Goal: Information Seeking & Learning: Learn about a topic

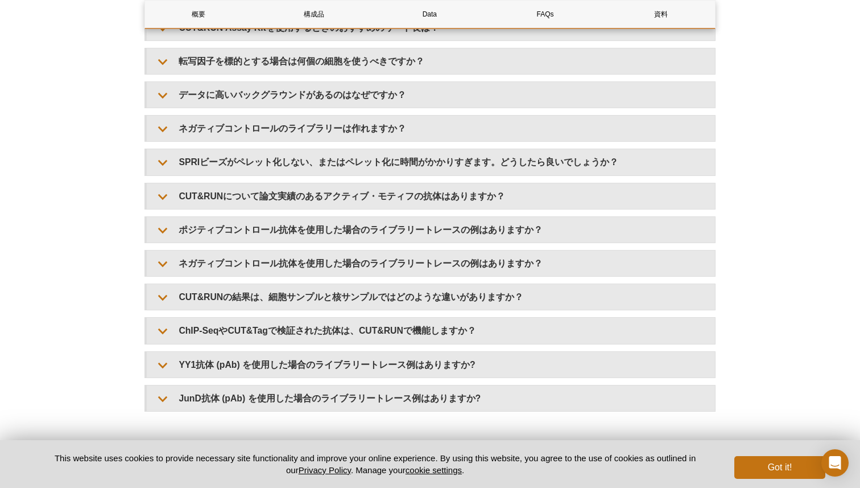
scroll to position [3544, 0]
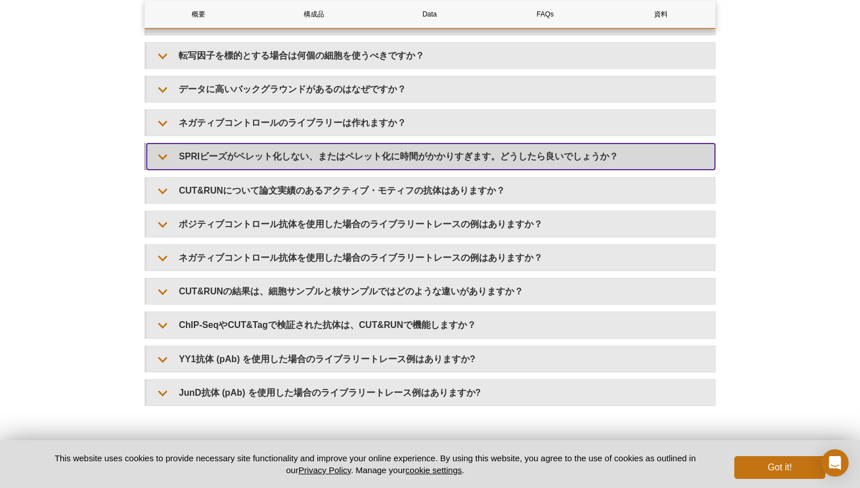
click at [277, 167] on summary "SPRIビーズがペレット化しない、またはペレット化に時間がかかりすぎます。どうしたら良いでしょうか？" at bounding box center [431, 156] width 568 height 26
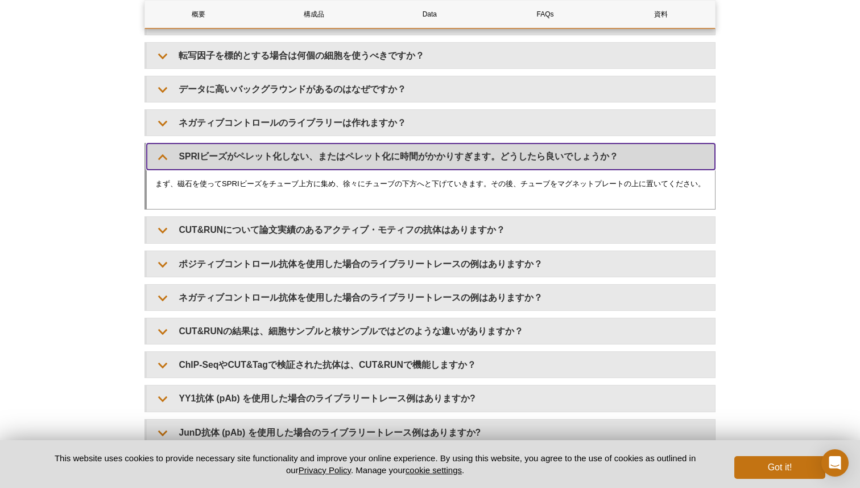
click at [277, 167] on summary "SPRIビーズがペレット化しない、またはペレット化に時間がかかりすぎます。どうしたら良いでしょうか？" at bounding box center [431, 156] width 568 height 26
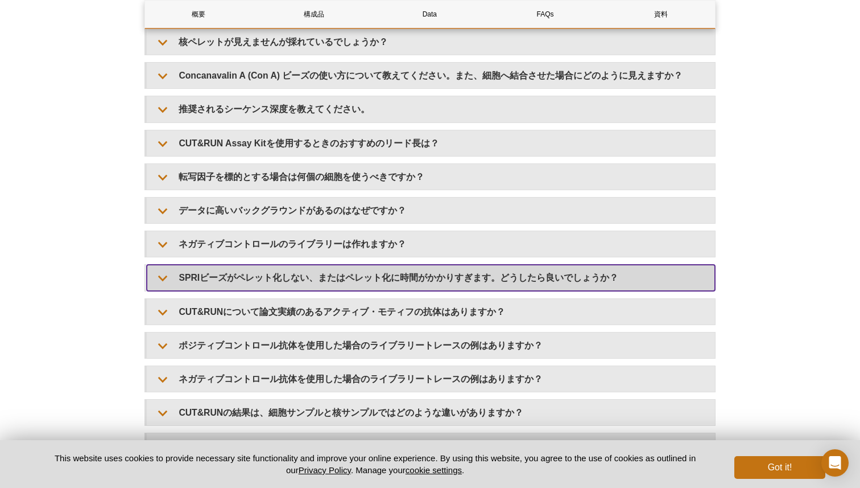
scroll to position [3393, 0]
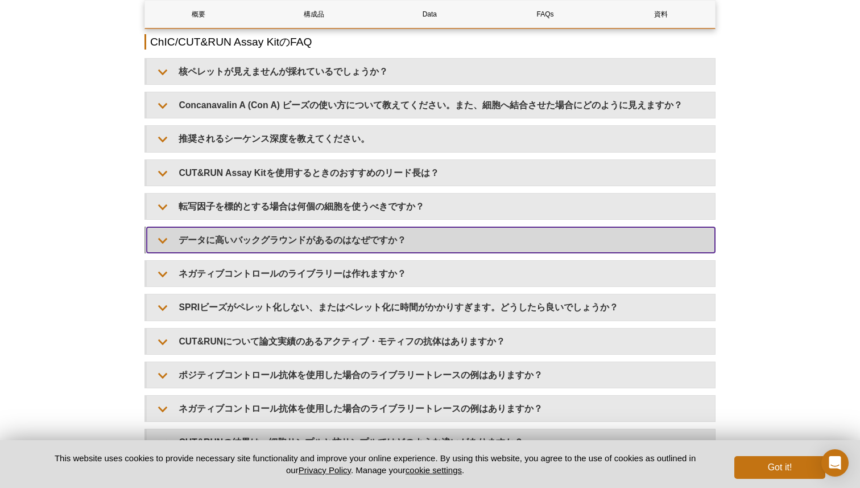
click at [308, 242] on summary "データに高いバックグラウンドがあるのはなぜですか？" at bounding box center [431, 240] width 568 height 26
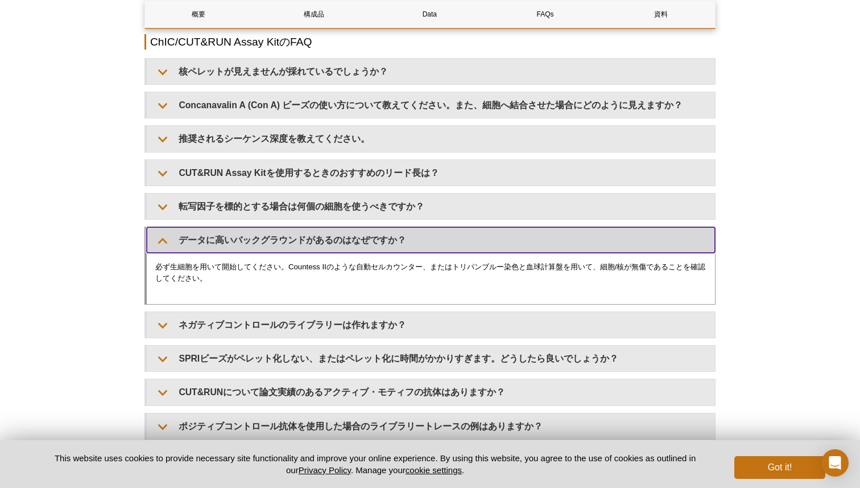
click at [308, 242] on summary "データに高いバックグラウンドがあるのはなぜですか？" at bounding box center [431, 240] width 568 height 26
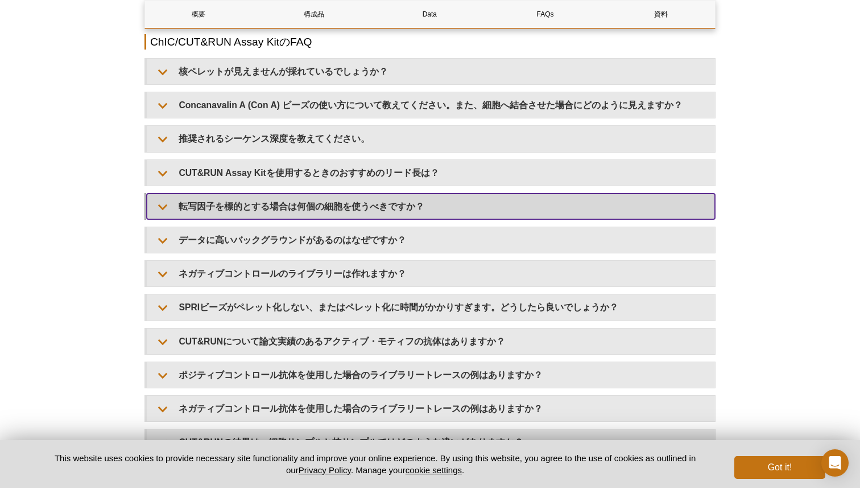
click at [304, 217] on summary "転写因子を標的とする場合は何個の細胞を使うべきですか？" at bounding box center [431, 206] width 568 height 26
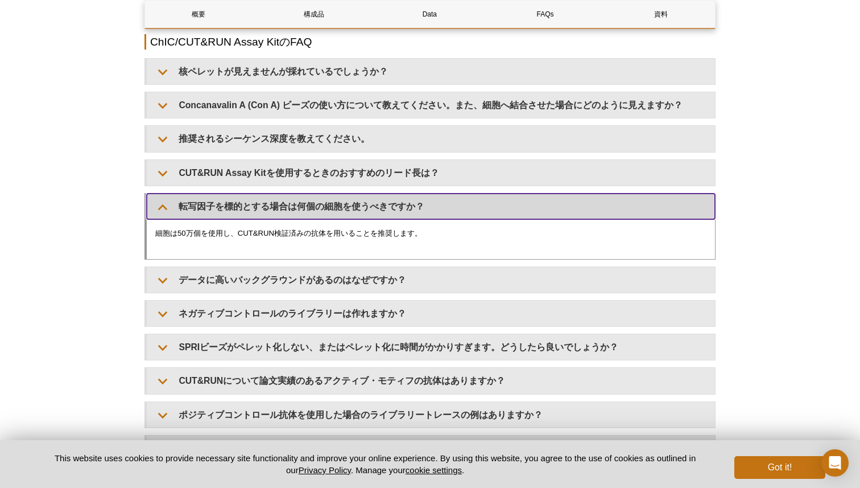
click at [304, 217] on summary "転写因子を標的とする場合は何個の細胞を使うべきですか？" at bounding box center [431, 206] width 568 height 26
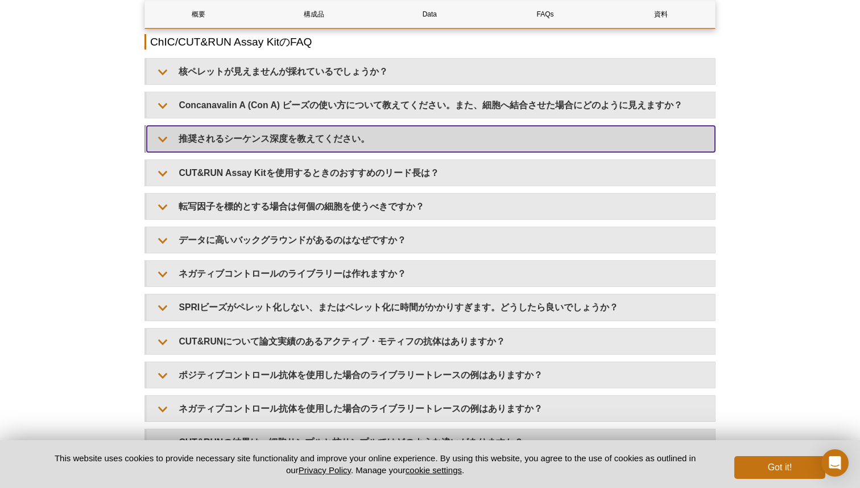
click at [304, 151] on summary "推奨されるシーケンス深度を教えてください。" at bounding box center [431, 139] width 568 height 26
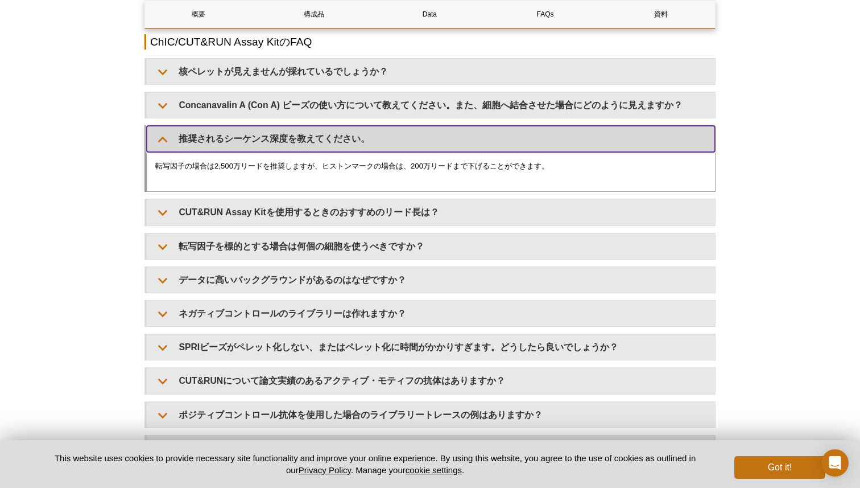
click at [304, 151] on summary "推奨されるシーケンス深度を教えてください。" at bounding box center [431, 139] width 568 height 26
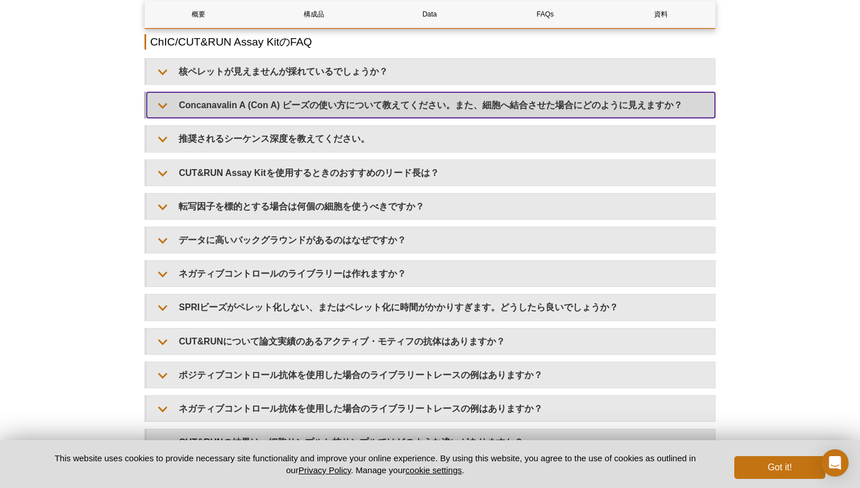
click at [303, 108] on summary "Concanavalin A (Con A) ビーズの使い方について教えてください。また、細胞へ結合させた場合にどのように見えますか？" at bounding box center [431, 105] width 568 height 26
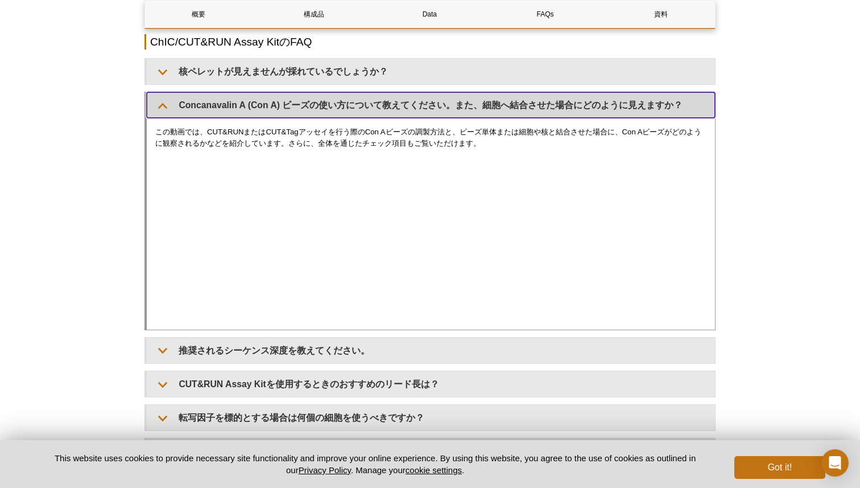
click at [303, 108] on summary "Concanavalin A (Con A) ビーズの使い方について教えてください。また、細胞へ結合させた場合にどのように見えますか？" at bounding box center [431, 105] width 568 height 26
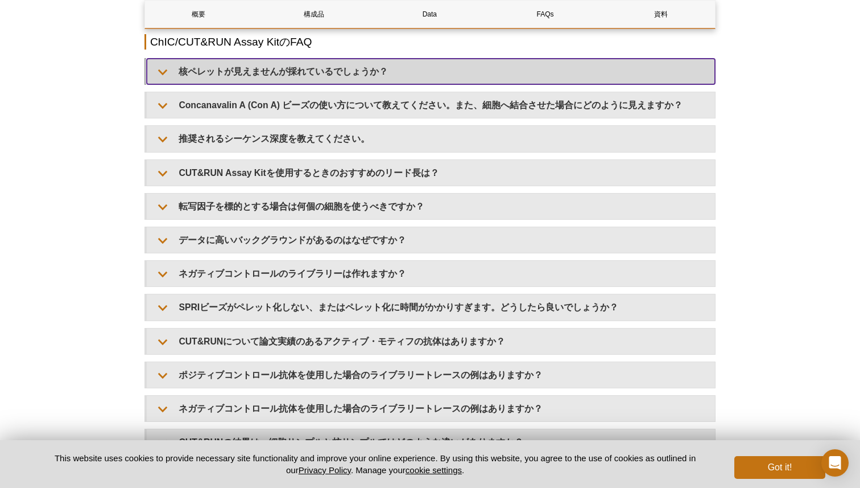
click at [303, 82] on summary "核ペレットが見えませんが採れているでしょうか？" at bounding box center [431, 72] width 568 height 26
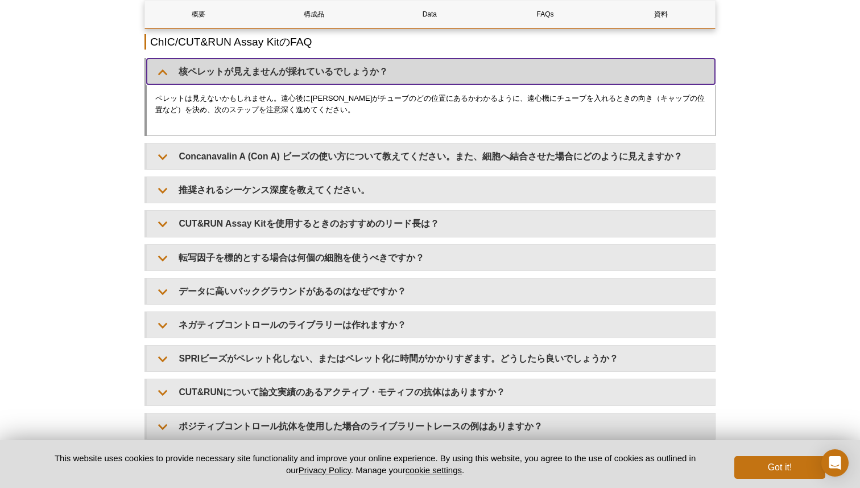
click at [303, 82] on summary "核ペレットが見えませんが採れているでしょうか？" at bounding box center [431, 72] width 568 height 26
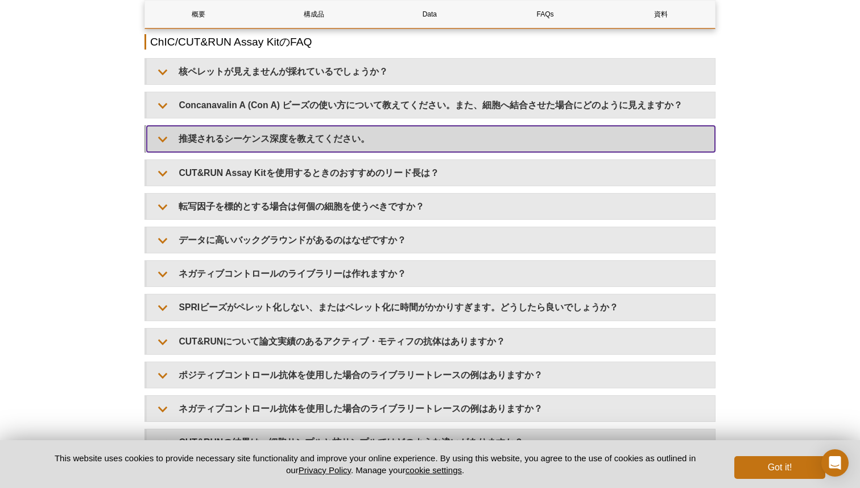
click at [284, 144] on summary "推奨されるシーケンス深度を教えてください。" at bounding box center [431, 139] width 568 height 26
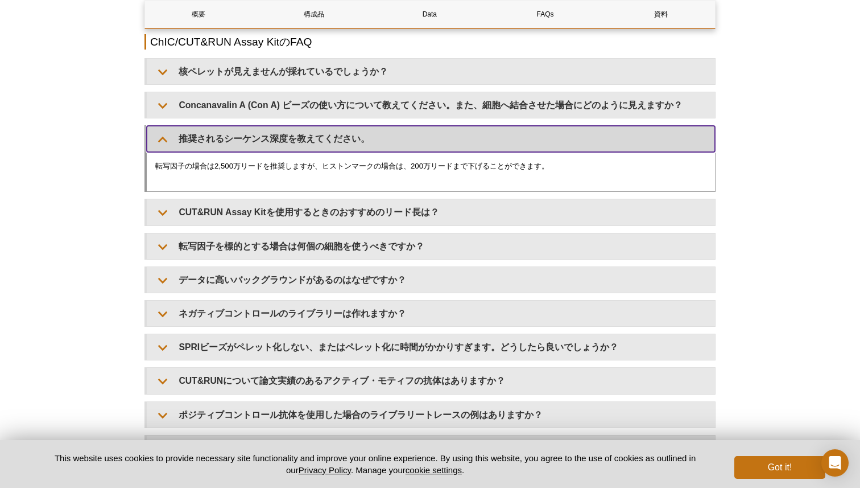
click at [284, 144] on summary "推奨されるシーケンス深度を教えてください。" at bounding box center [431, 139] width 568 height 26
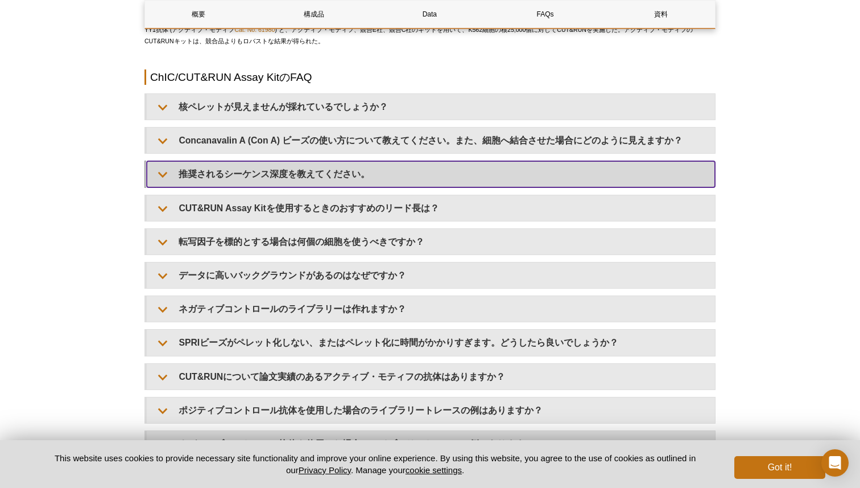
scroll to position [3431, 0]
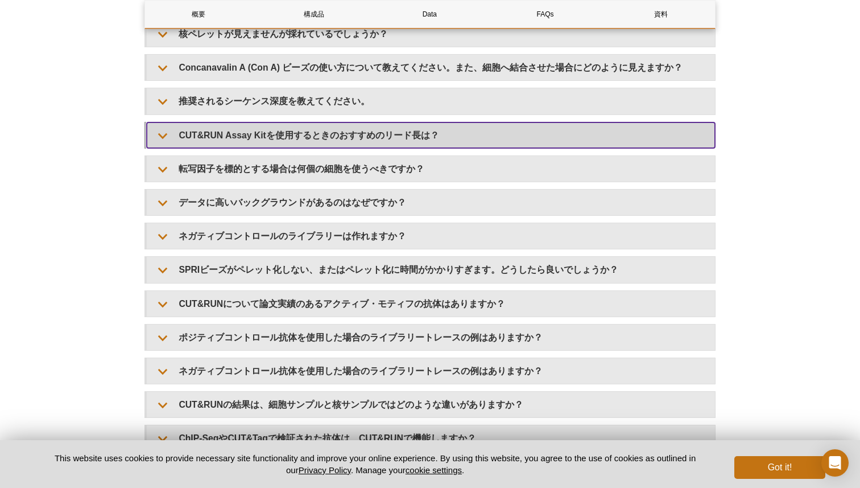
click at [284, 148] on summary "CUT&RUN Assay Kitを使用するときのおすすめのリード長は？" at bounding box center [431, 135] width 568 height 26
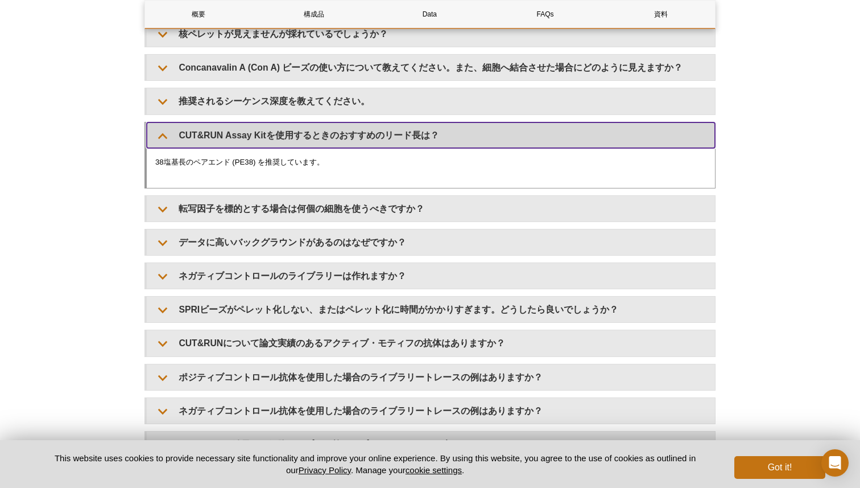
click at [284, 148] on summary "CUT&RUN Assay Kitを使用するときのおすすめのリード長は？" at bounding box center [431, 135] width 568 height 26
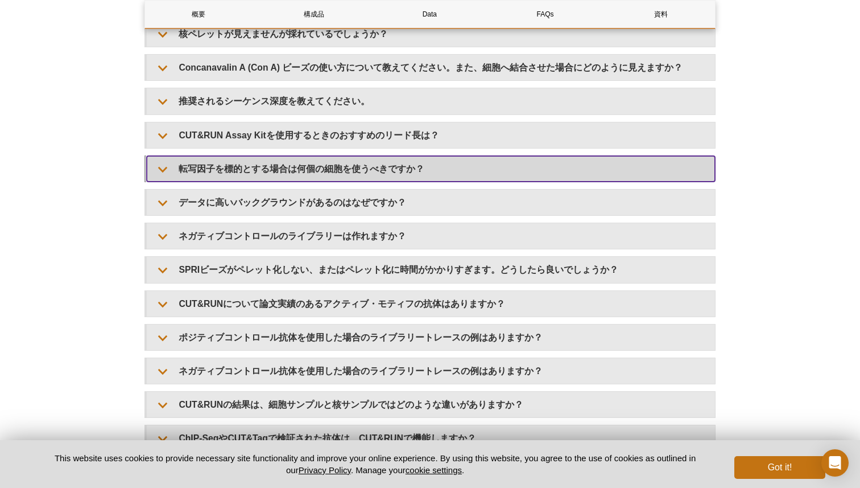
click at [282, 174] on summary "転写因子を標的とする場合は何個の細胞を使うべきですか？" at bounding box center [431, 169] width 568 height 26
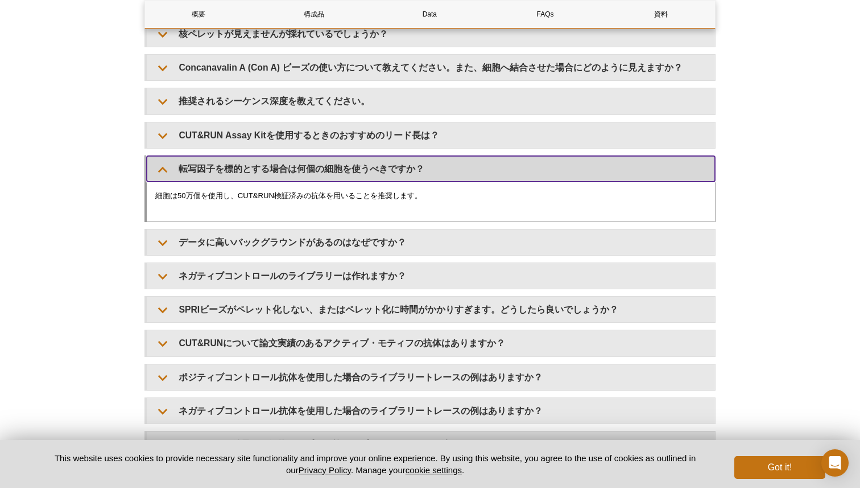
click at [282, 174] on summary "転写因子を標的とする場合は何個の細胞を使うべきですか？" at bounding box center [431, 169] width 568 height 26
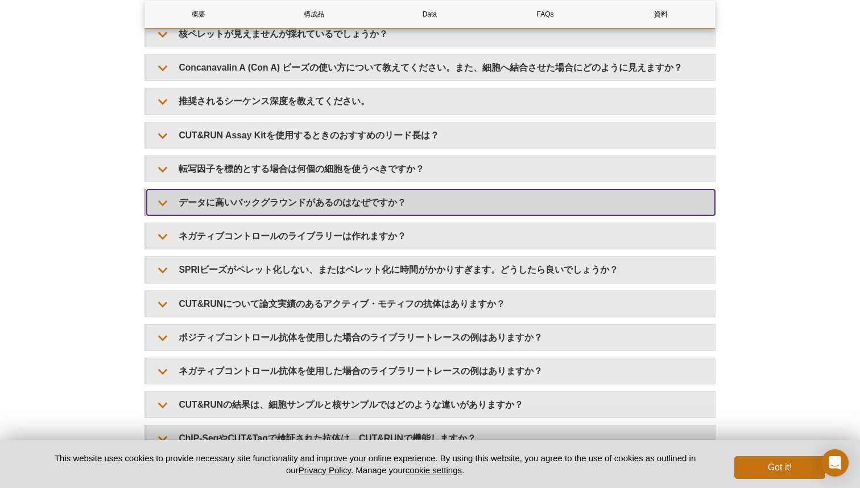
click at [282, 208] on summary "データに高いバックグラウンドがあるのはなぜですか？" at bounding box center [431, 202] width 568 height 26
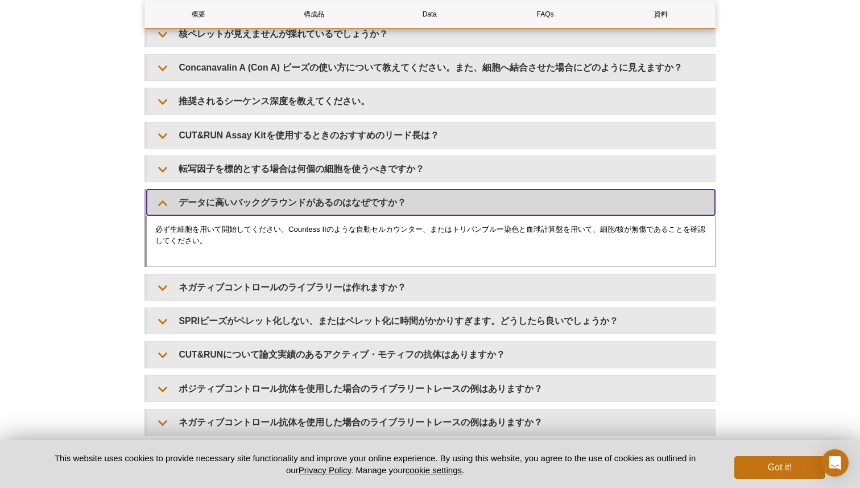
click at [282, 208] on summary "データに高いバックグラウンドがあるのはなぜですか？" at bounding box center [431, 202] width 568 height 26
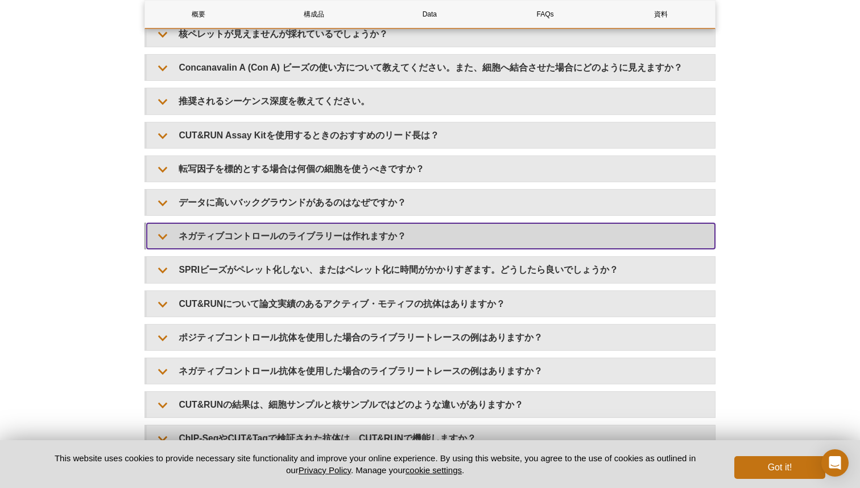
click at [278, 242] on summary "ネガティブコントロールのライブラリーは作れますか？" at bounding box center [431, 236] width 568 height 26
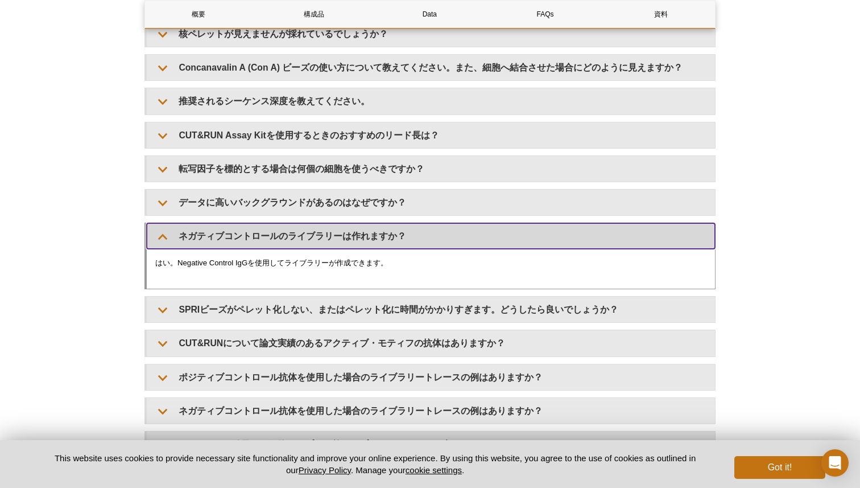
click at [278, 242] on summary "ネガティブコントロールのライブラリーは作れますか？" at bounding box center [431, 236] width 568 height 26
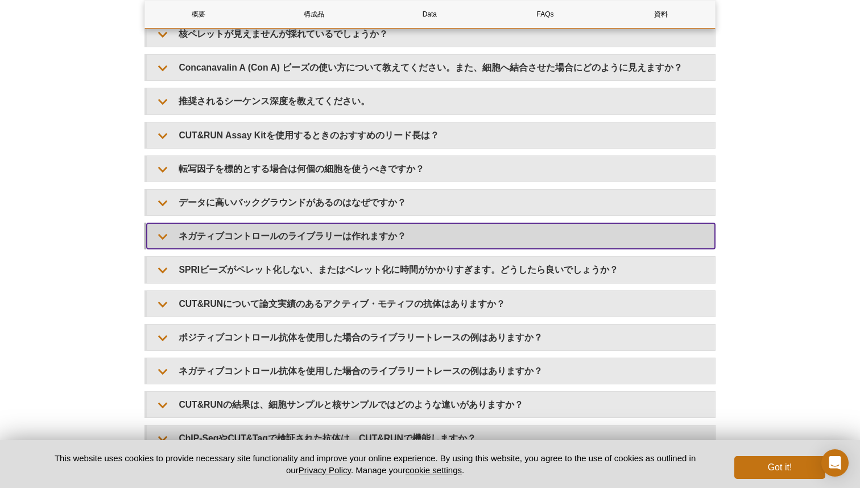
click at [278, 242] on summary "ネガティブコントロールのライブラリーは作れますか？" at bounding box center [431, 236] width 568 height 26
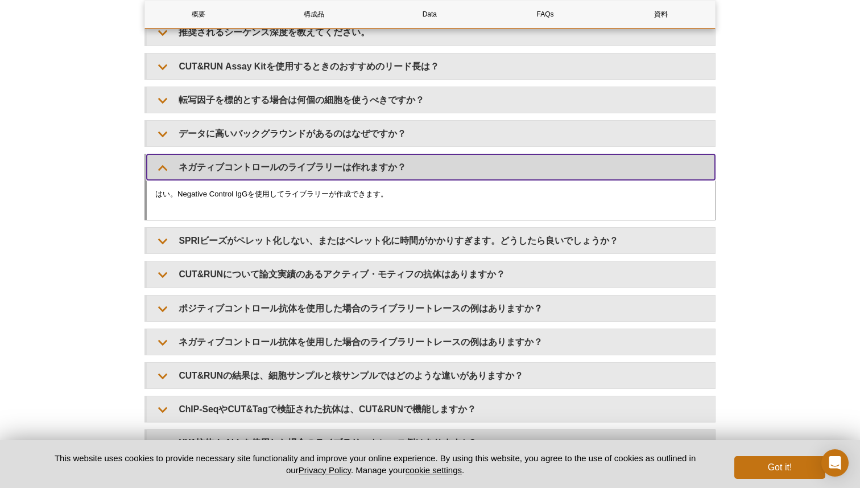
scroll to position [3551, 0]
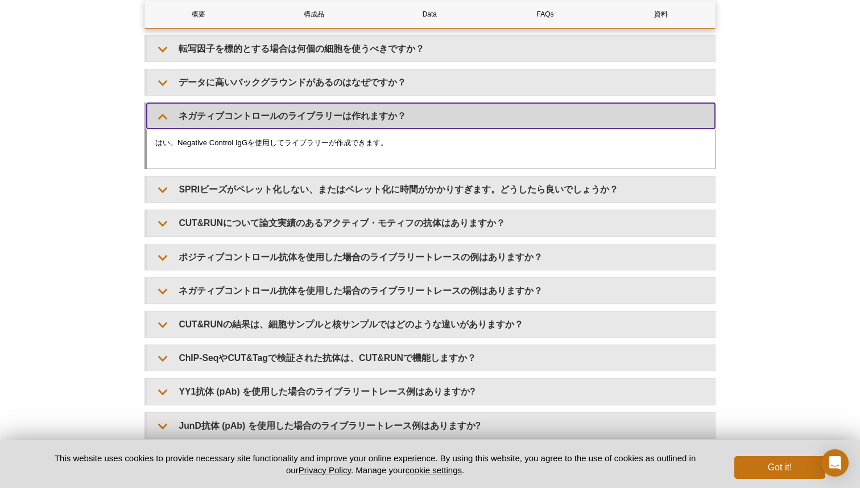
click at [284, 127] on summary "ネガティブコントロールのライブラリーは作れますか？" at bounding box center [431, 116] width 568 height 26
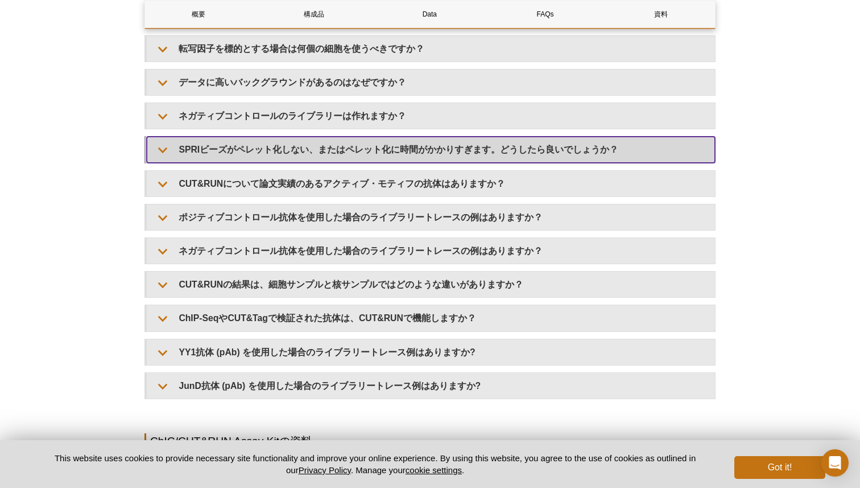
click at [283, 155] on summary "SPRIビーズがペレット化しない、またはペレット化に時間がかかりすぎます。どうしたら良いでしょうか？" at bounding box center [431, 150] width 568 height 26
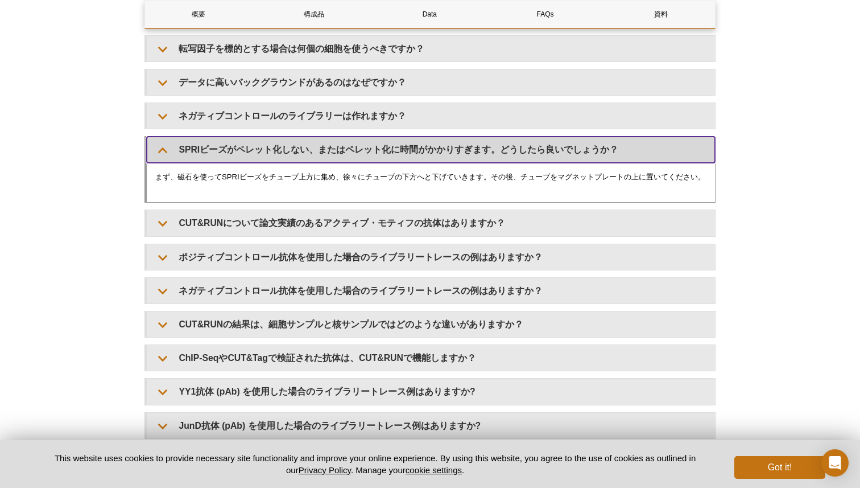
click at [283, 155] on summary "SPRIビーズがペレット化しない、またはペレット化に時間がかかりすぎます。どうしたら良いでしょうか？" at bounding box center [431, 150] width 568 height 26
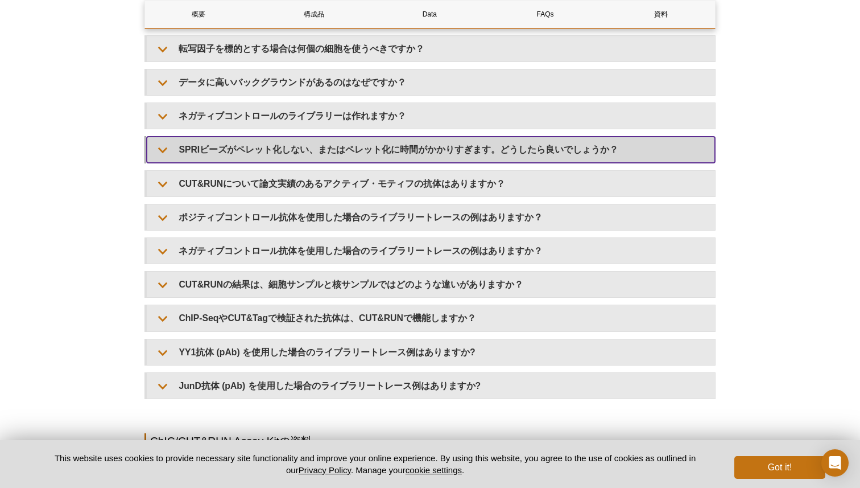
click at [283, 155] on summary "SPRIビーズがペレット化しない、またはペレット化に時間がかかりすぎます。どうしたら良いでしょうか？" at bounding box center [431, 150] width 568 height 26
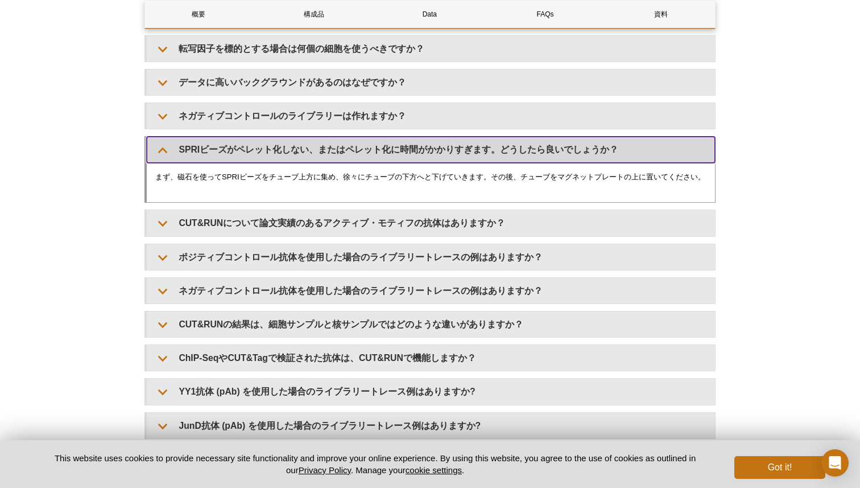
click at [283, 155] on summary "SPRIビーズがペレット化しない、またはペレット化に時間がかかりすぎます。どうしたら良いでしょうか？" at bounding box center [431, 150] width 568 height 26
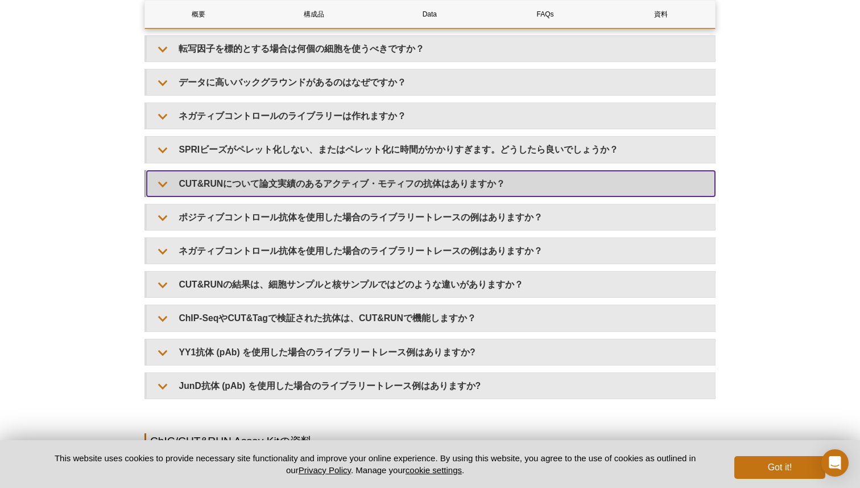
click at [283, 192] on summary "CUT&RUNについて論文実績のあるアクティブ・モティフの抗体はありますか？" at bounding box center [431, 184] width 568 height 26
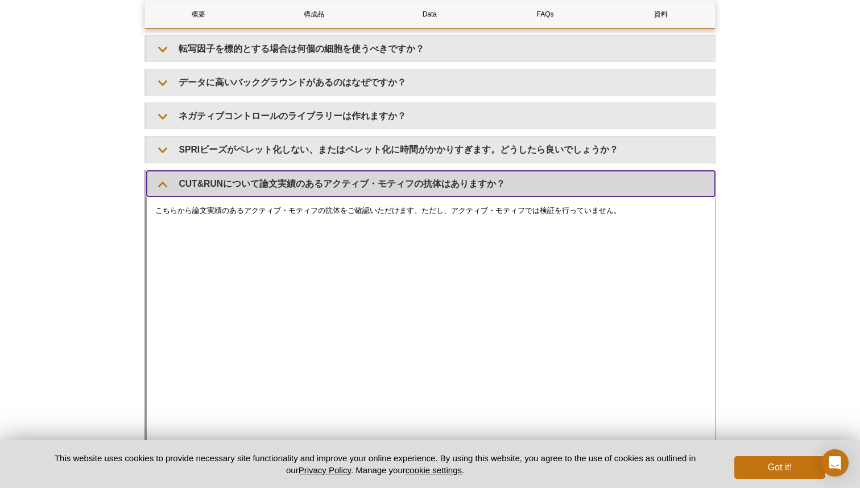
click at [283, 192] on summary "CUT&RUNについて論文実績のあるアクティブ・モティフの抗体はありますか？" at bounding box center [431, 184] width 568 height 26
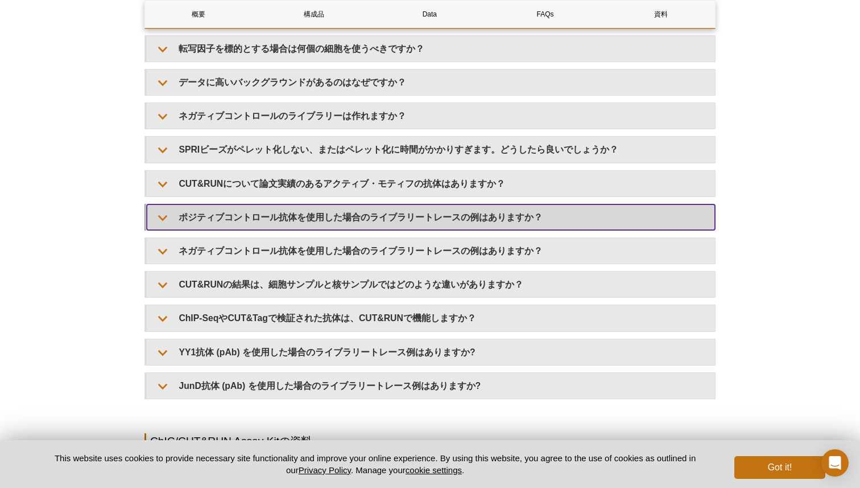
click at [283, 211] on summary "ポジティブコントロール抗体を使用した場合のライブラリートレースの例はありますか？" at bounding box center [431, 217] width 568 height 26
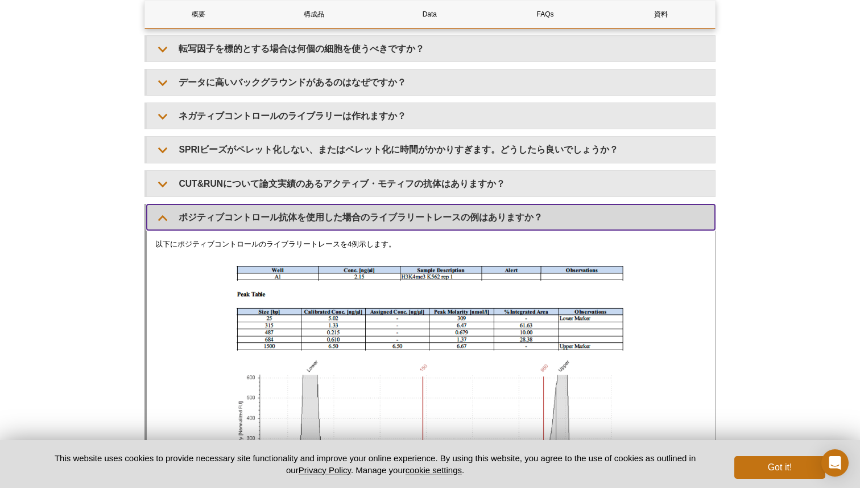
click at [283, 218] on summary "ポジティブコントロール抗体を使用した場合のライブラリートレースの例はありますか？" at bounding box center [431, 217] width 568 height 26
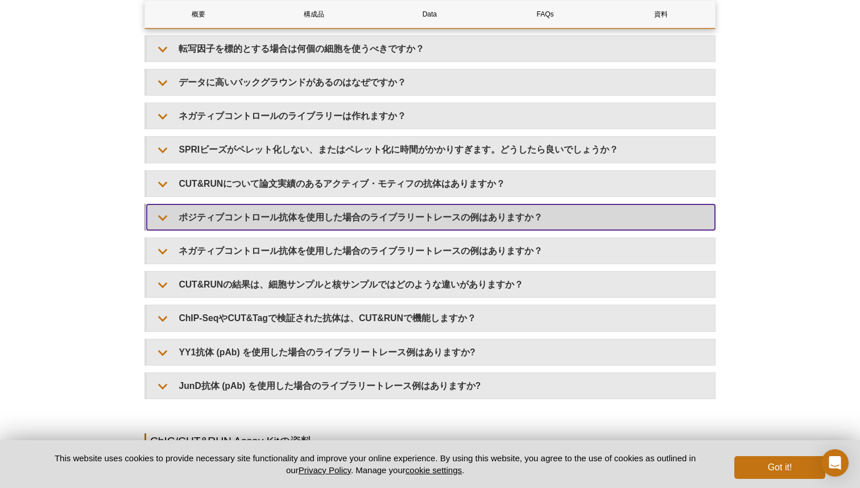
click at [290, 226] on summary "ポジティブコントロール抗体を使用した場合のライブラリートレースの例はありますか？" at bounding box center [431, 217] width 568 height 26
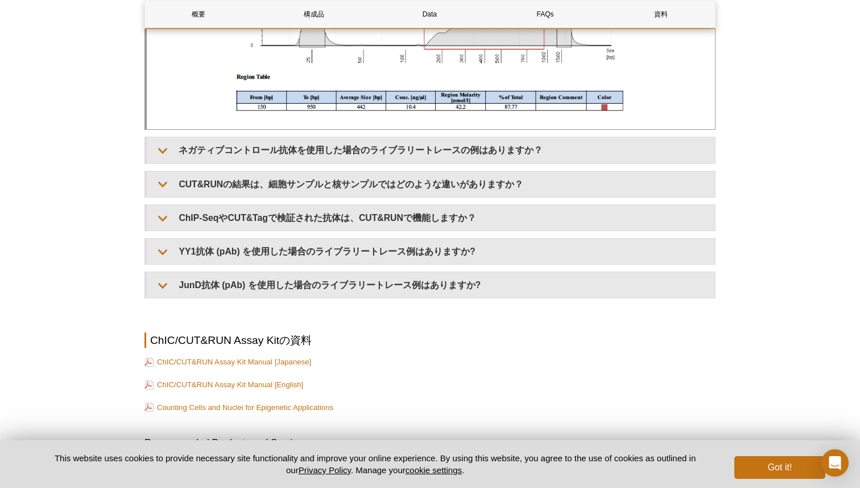
scroll to position [5046, 0]
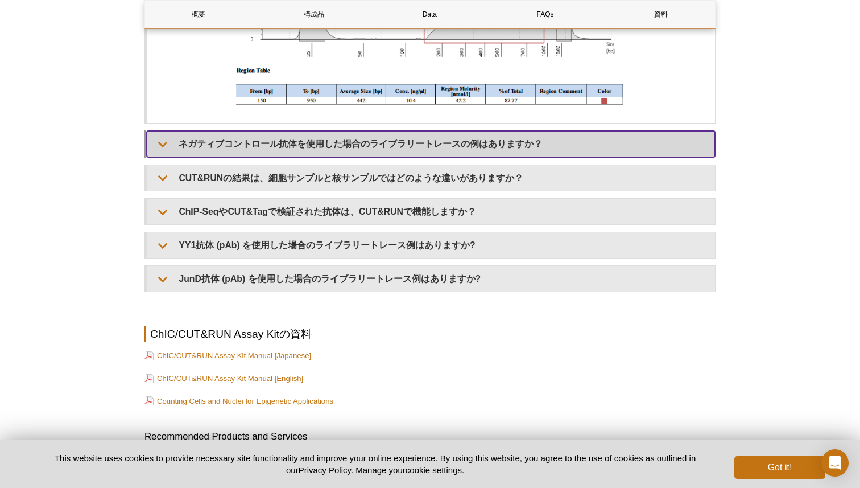
click at [515, 148] on summary "ネガティブコントロール抗体を使用した場合のライブラリートレースの例はありますか？" at bounding box center [431, 144] width 568 height 26
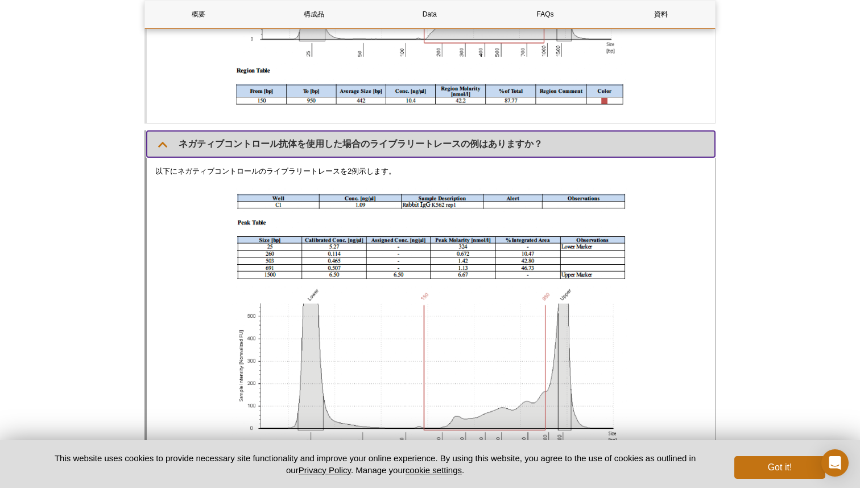
click at [513, 153] on summary "ネガティブコントロール抗体を使用した場合のライブラリートレースの例はありますか？" at bounding box center [431, 144] width 568 height 26
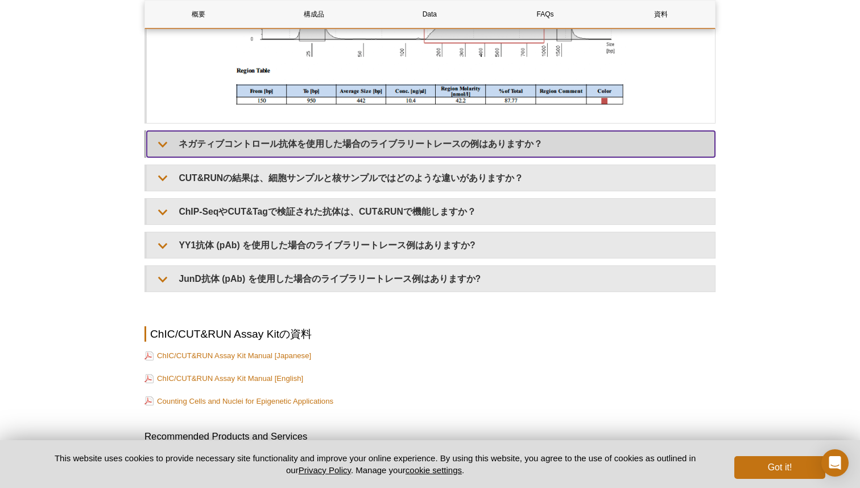
click at [513, 153] on summary "ネガティブコントロール抗体を使用した場合のライブラリートレースの例はありますか？" at bounding box center [431, 144] width 568 height 26
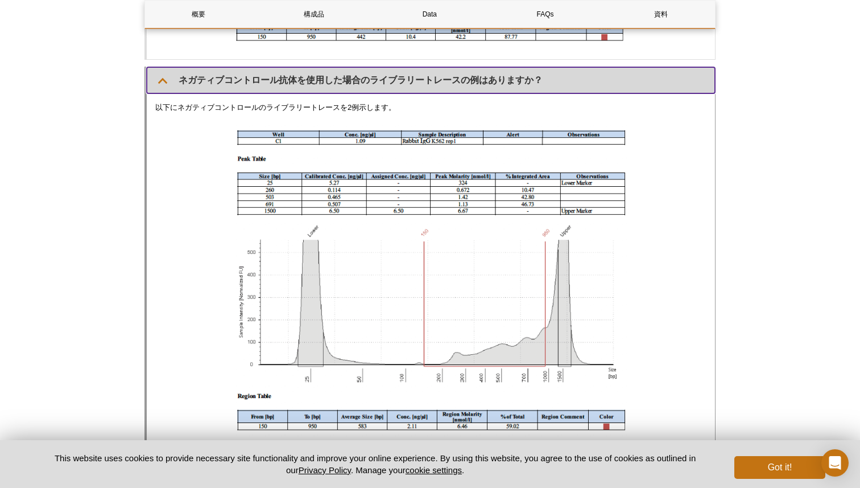
scroll to position [5063, 0]
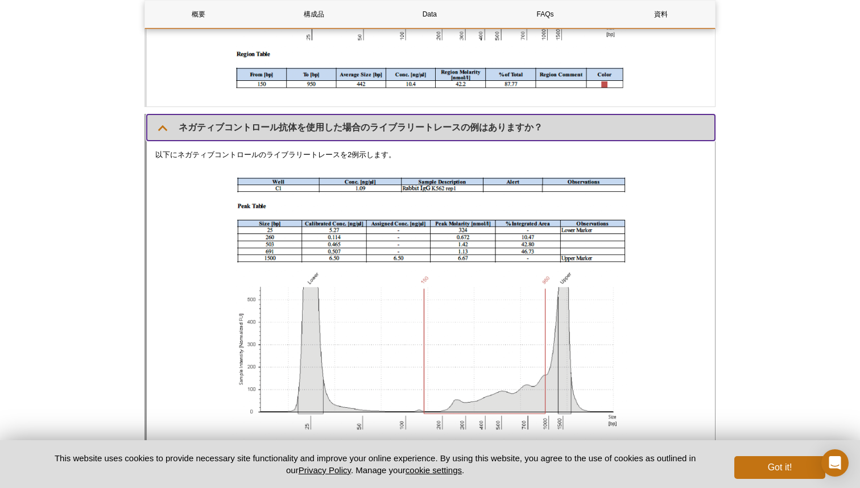
click at [427, 129] on summary "ネガティブコントロール抗体を使用した場合のライブラリートレースの例はありますか？" at bounding box center [431, 127] width 568 height 26
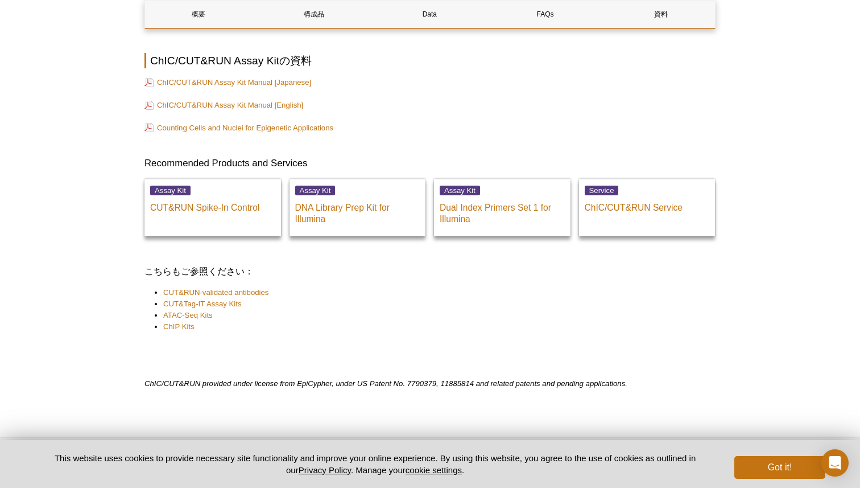
scroll to position [5369, 0]
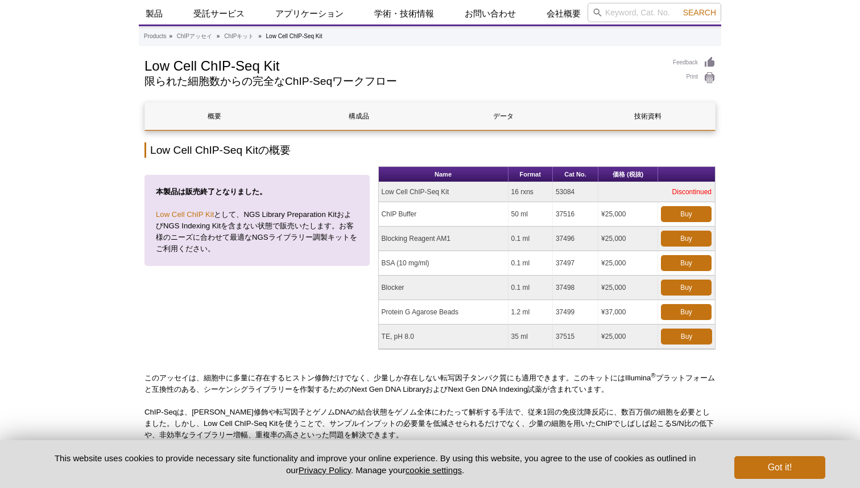
scroll to position [56, 0]
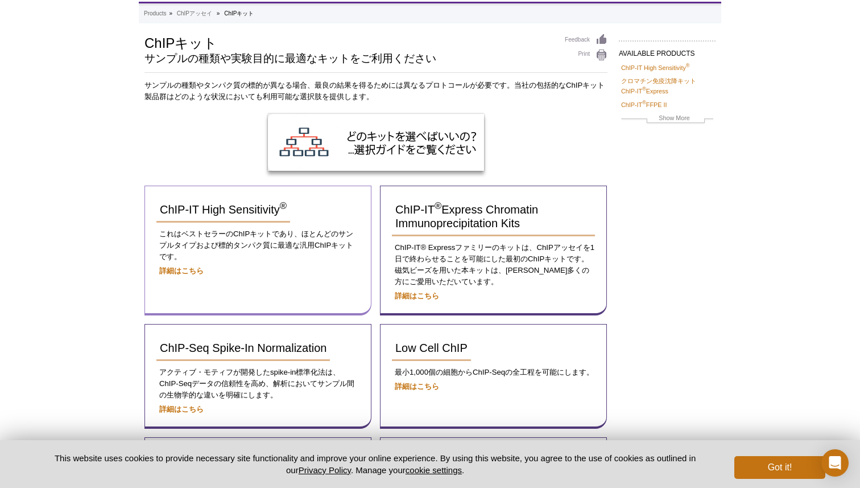
scroll to position [49, 0]
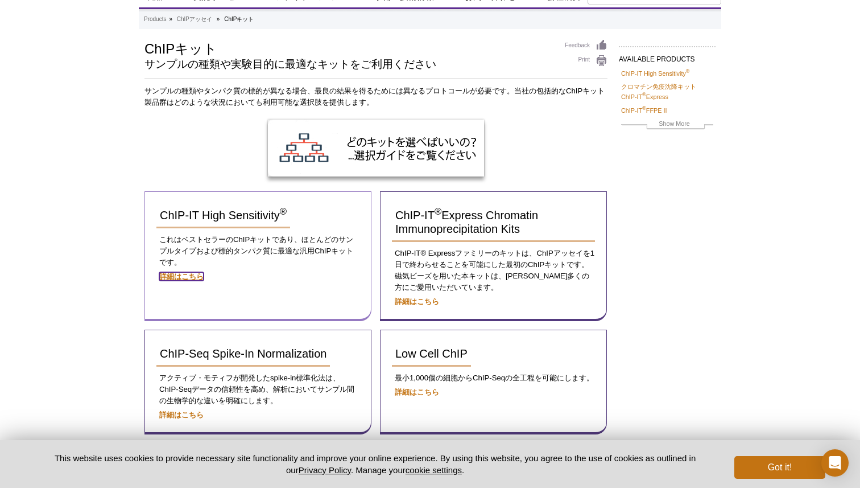
click at [183, 278] on strong "詳細はこちら" at bounding box center [181, 276] width 44 height 9
click at [427, 301] on strong "詳細はこちら" at bounding box center [417, 301] width 44 height 9
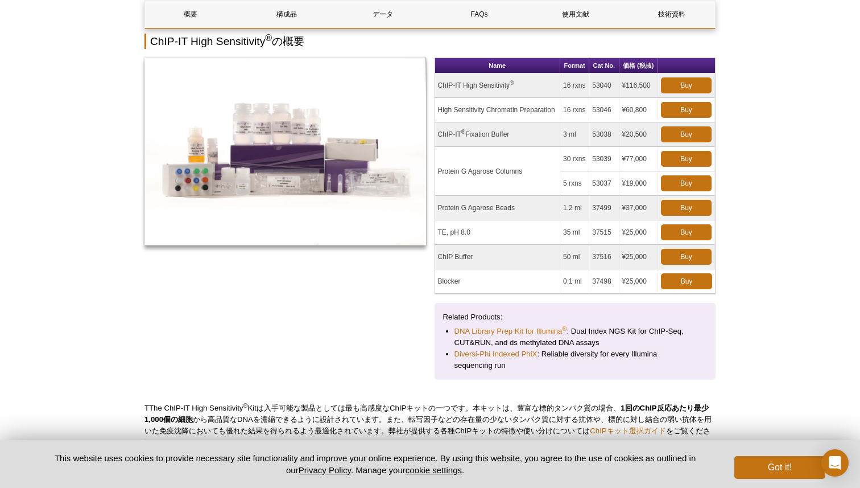
scroll to position [141, 0]
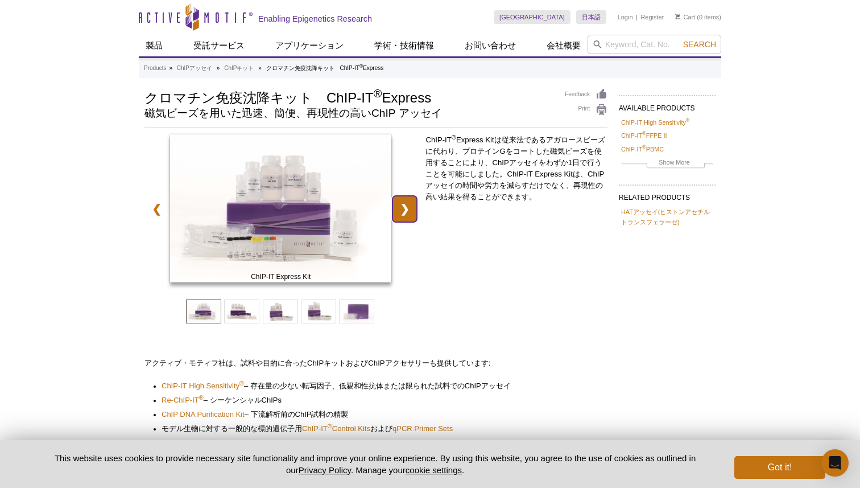
click at [415, 210] on link "❯" at bounding box center [405, 209] width 24 height 26
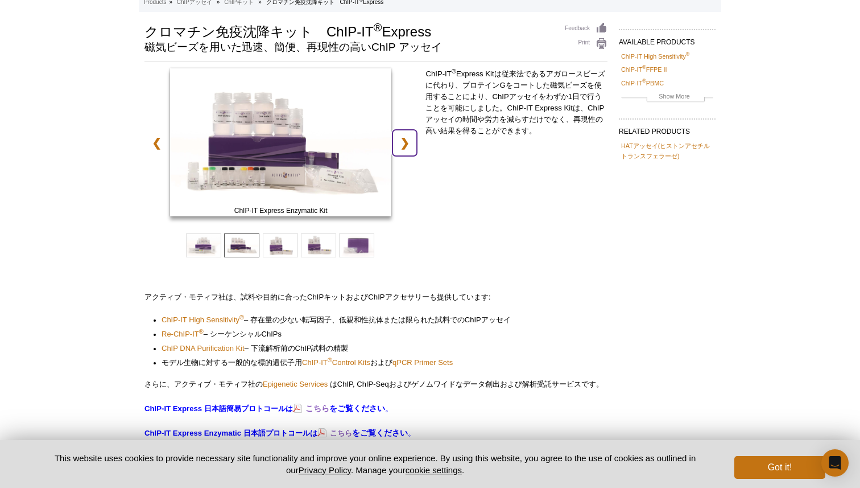
scroll to position [73, 0]
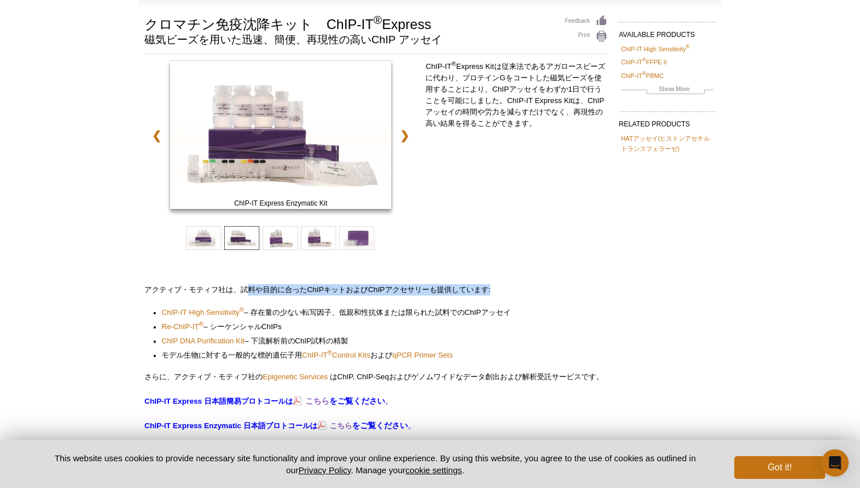
drag, startPoint x: 244, startPoint y: 291, endPoint x: 315, endPoint y: 301, distance: 71.8
click at [313, 300] on div "ChIP-IT Express Kit ChIP-IT Express Enzymatic Kit ChIP-IT Express Shearing Kit …" at bounding box center [376, 246] width 463 height 370
click at [316, 301] on div "ChIP-IT Express Kit ChIP-IT Express Enzymatic Kit ChIP-IT Express Shearing Kit …" at bounding box center [376, 246] width 463 height 370
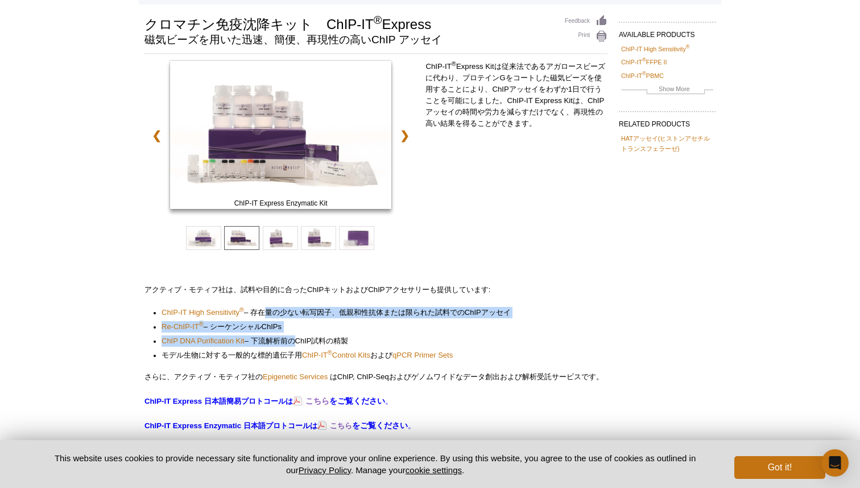
drag, startPoint x: 259, startPoint y: 310, endPoint x: 294, endPoint y: 341, distance: 47.1
click at [292, 340] on ul "ChIP-IT High Sensitivity ® – 存在量の少ない転写因子、低親和性抗体または限られた試料での ChIP アッセイ Re-ChIP-IT…" at bounding box center [371, 334] width 453 height 54
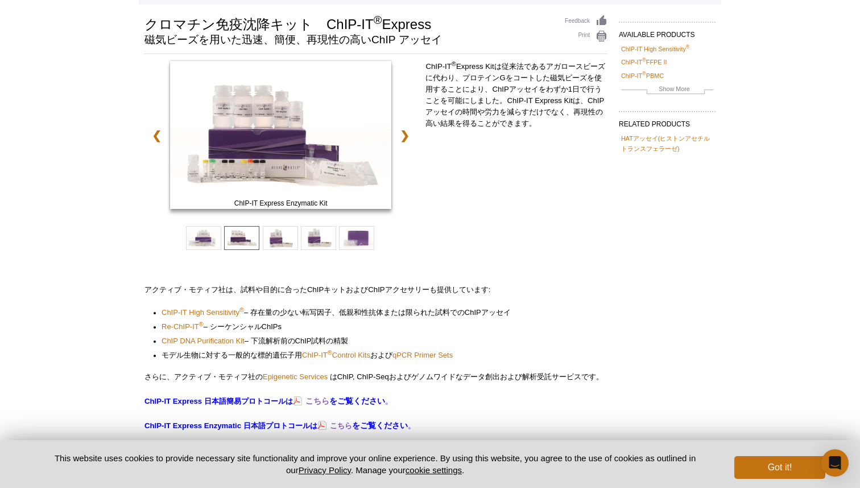
click at [294, 341] on span "– 下流解析前の ChIP 試料の精製" at bounding box center [297, 340] width 104 height 9
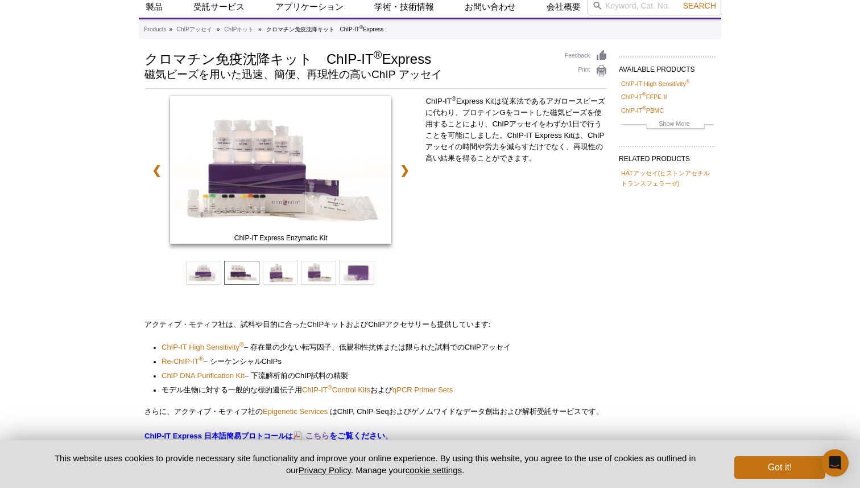
scroll to position [0, 0]
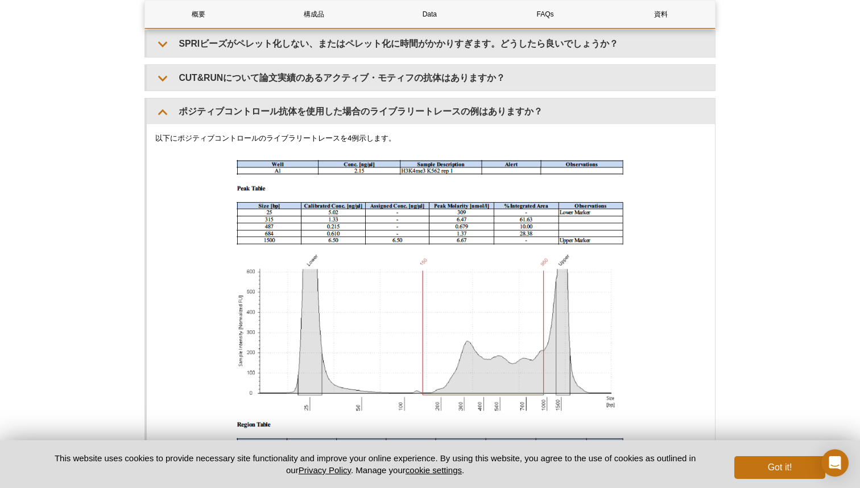
scroll to position [3527, 0]
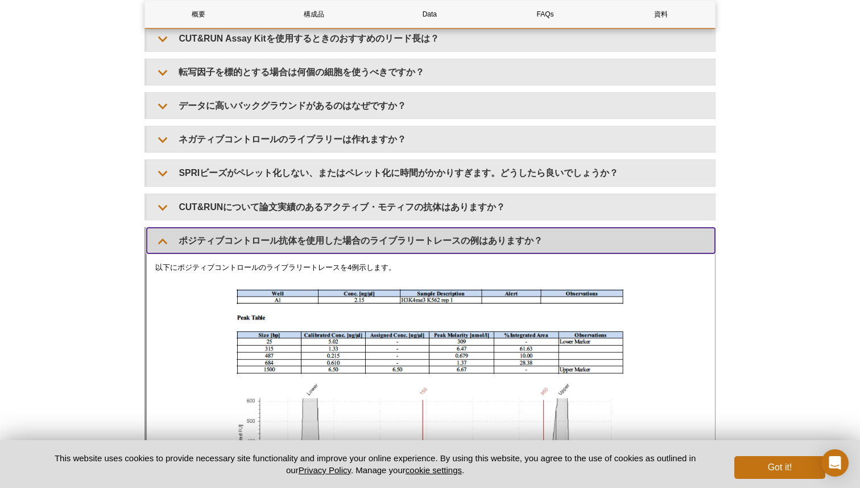
click at [281, 241] on summary "ポジティブコントロール抗体を使用した場合のライブラリートレースの例はありますか？" at bounding box center [431, 241] width 568 height 26
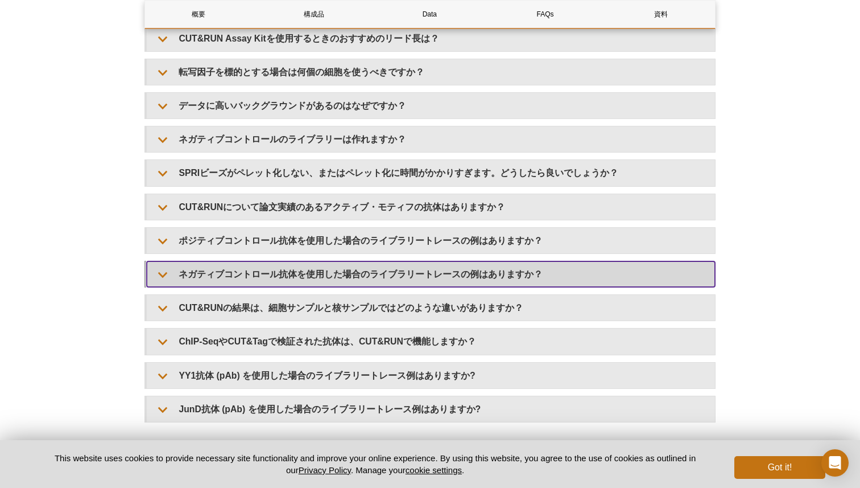
click at [294, 276] on summary "ネガティブコントロール抗体を使用した場合のライブラリートレースの例はありますか？" at bounding box center [431, 274] width 568 height 26
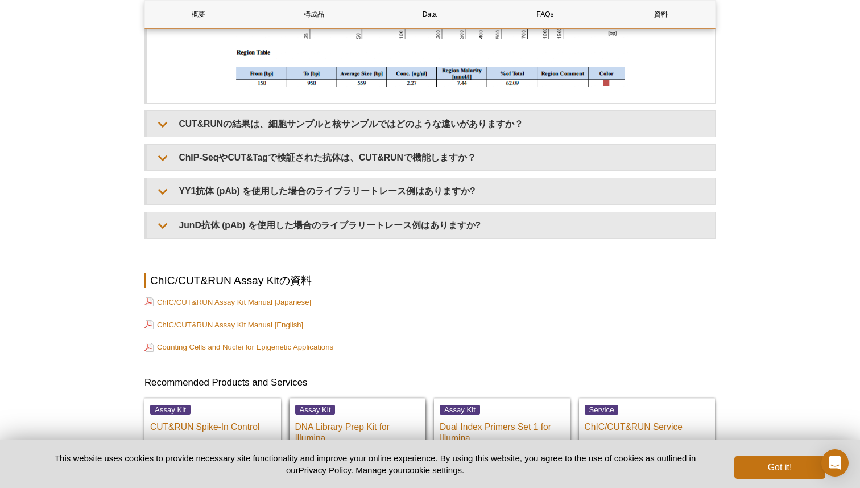
scroll to position [4378, 0]
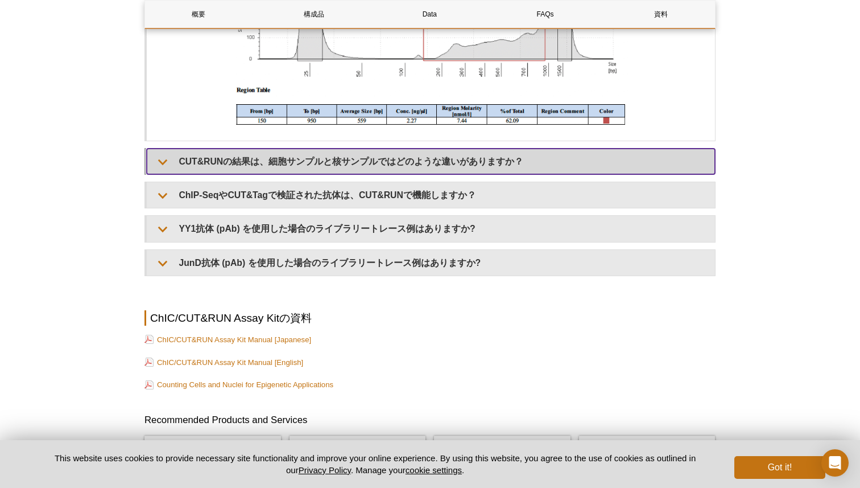
click at [365, 172] on summary "CUT&RUNの結果は、細胞サンプルと核サンプルではどのような違いがありますか？" at bounding box center [431, 161] width 568 height 26
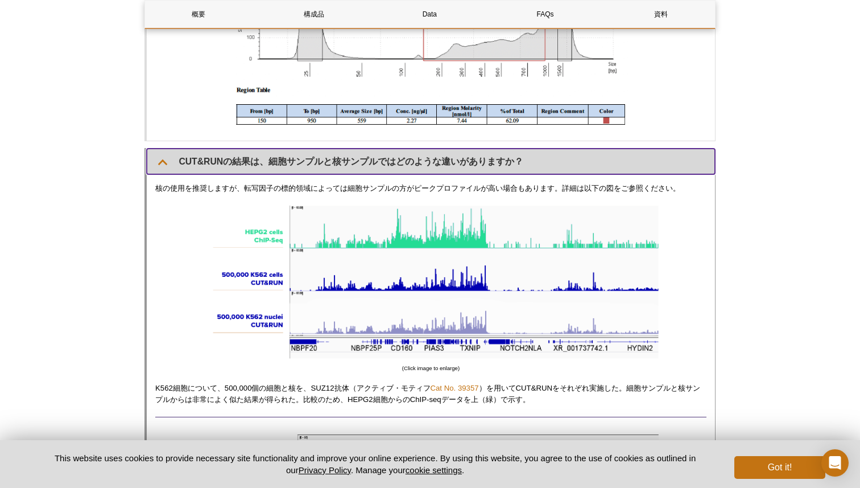
click at [373, 170] on summary "CUT&RUNの結果は、細胞サンプルと核サンプルではどのような違いがありますか？" at bounding box center [431, 161] width 568 height 26
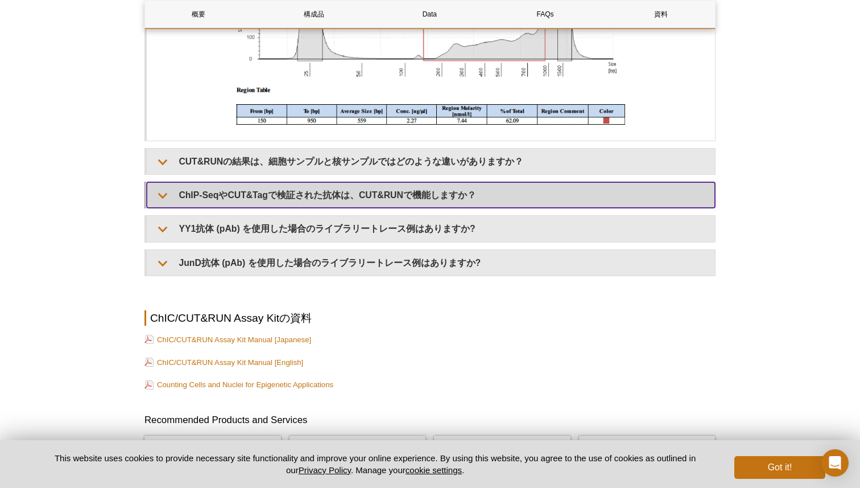
click at [371, 188] on summary "ChIP-SeqやCUT&Tagで検証された抗体は、CUT&RUNで機能しますか？" at bounding box center [431, 195] width 568 height 26
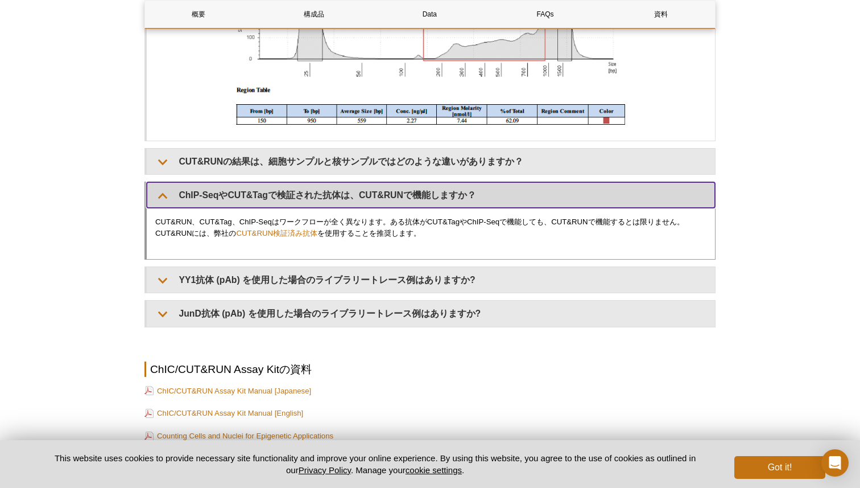
click at [371, 192] on summary "ChIP-SeqやCUT&Tagで検証された抗体は、CUT&RUNで機能しますか？" at bounding box center [431, 195] width 568 height 26
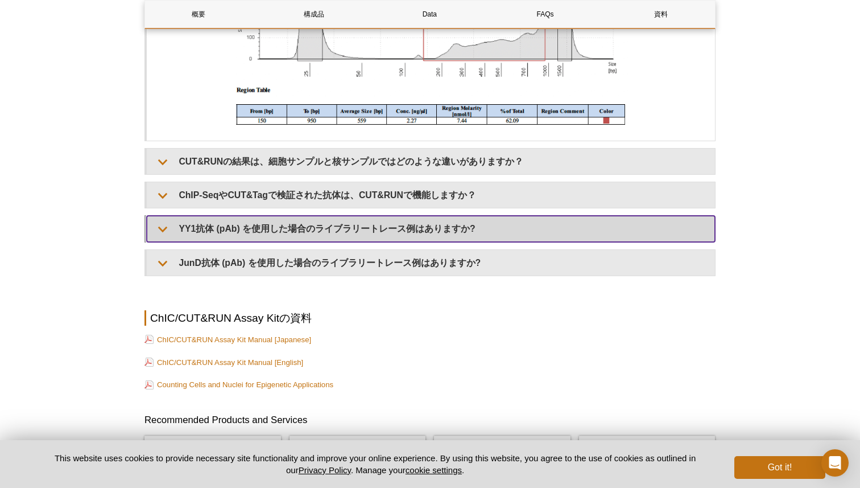
click at [363, 219] on summary "YY1抗体 (pAb) を使用した場合のライブラリートレース例はありますか?" at bounding box center [431, 229] width 568 height 26
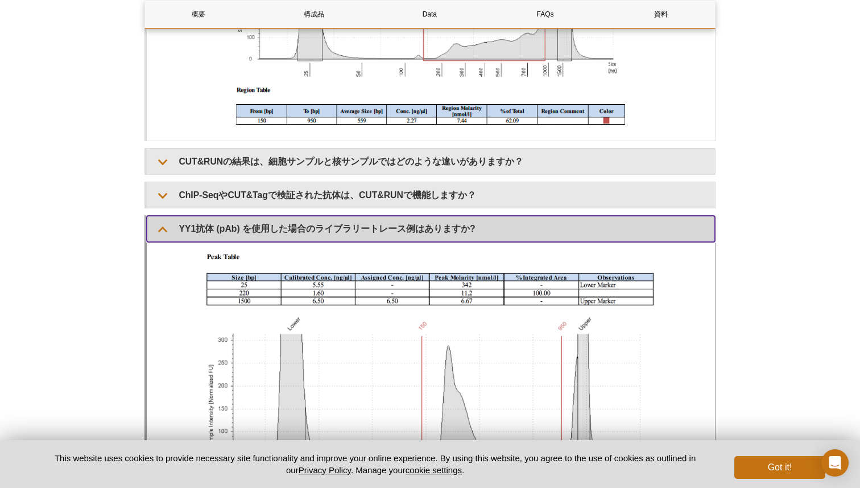
click at [363, 222] on summary "YY1抗体 (pAb) を使用した場合のライブラリートレース例はありますか?" at bounding box center [431, 229] width 568 height 26
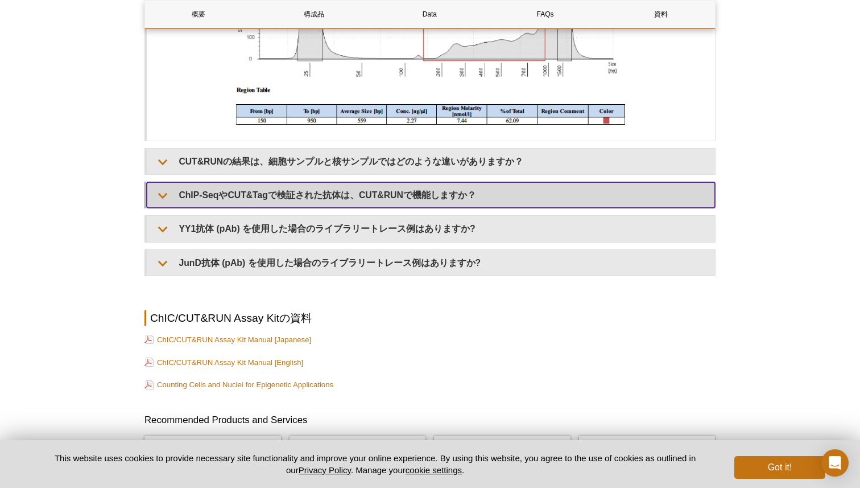
click at [363, 202] on summary "ChIP-SeqやCUT&Tagで検証された抗体は、CUT&RUNで機能しますか？" at bounding box center [431, 195] width 568 height 26
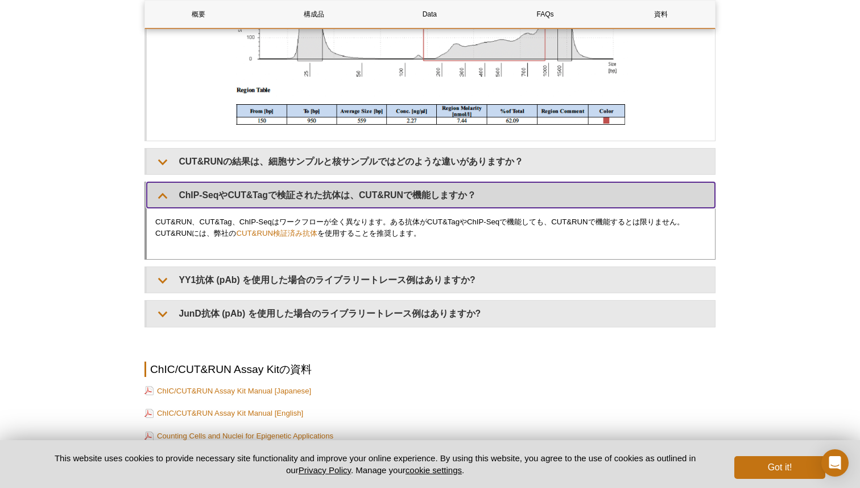
click at [363, 202] on summary "ChIP-SeqやCUT&Tagで検証された抗体は、CUT&RUNで機能しますか？" at bounding box center [431, 195] width 568 height 26
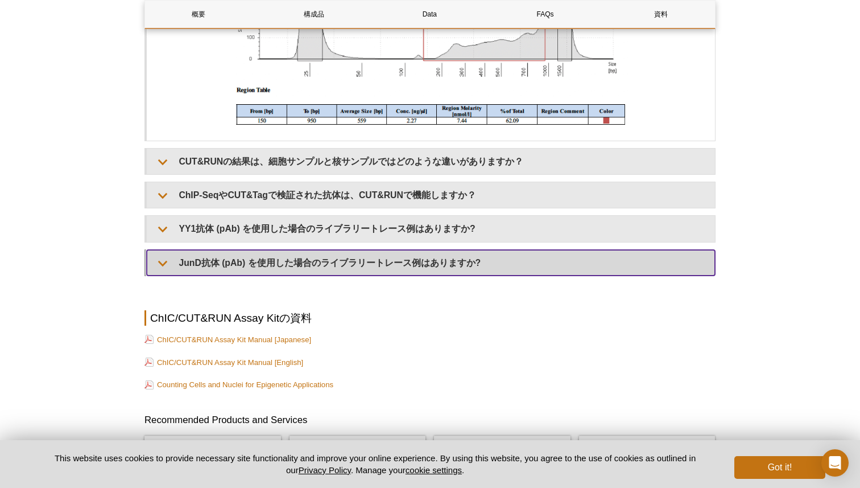
click at [361, 265] on summary "JunD抗体 (pAb) を使用した場合のライブラリートレース例はありますか?" at bounding box center [431, 263] width 568 height 26
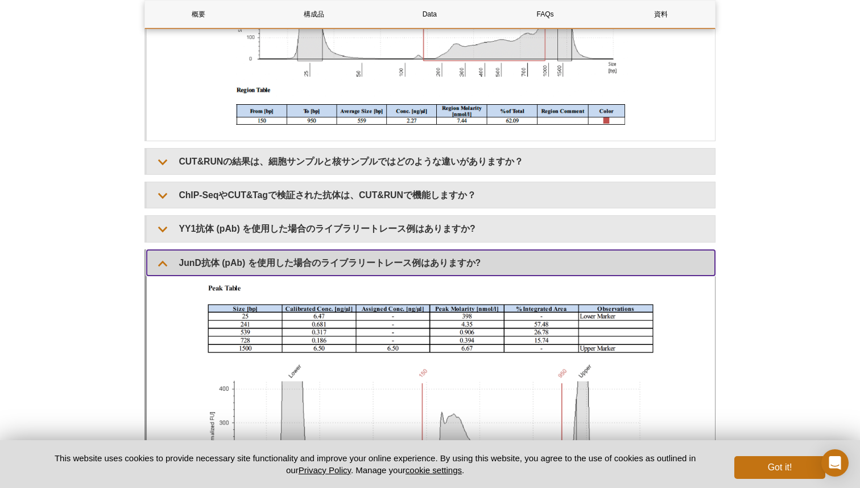
click at [361, 265] on summary "JunD抗体 (pAb) を使用した場合のライブラリートレース例はありますか?" at bounding box center [431, 263] width 568 height 26
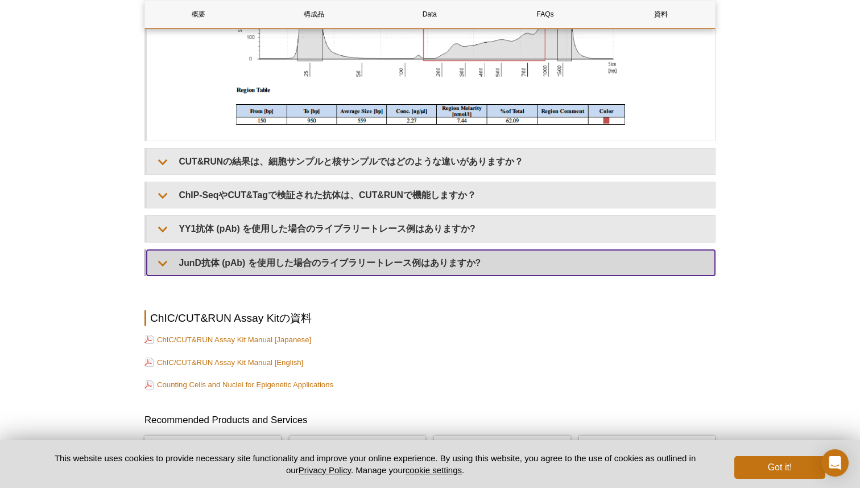
click at [354, 269] on summary "JunD抗体 (pAb) を使用した場合のライブラリートレース例はありますか?" at bounding box center [431, 263] width 568 height 26
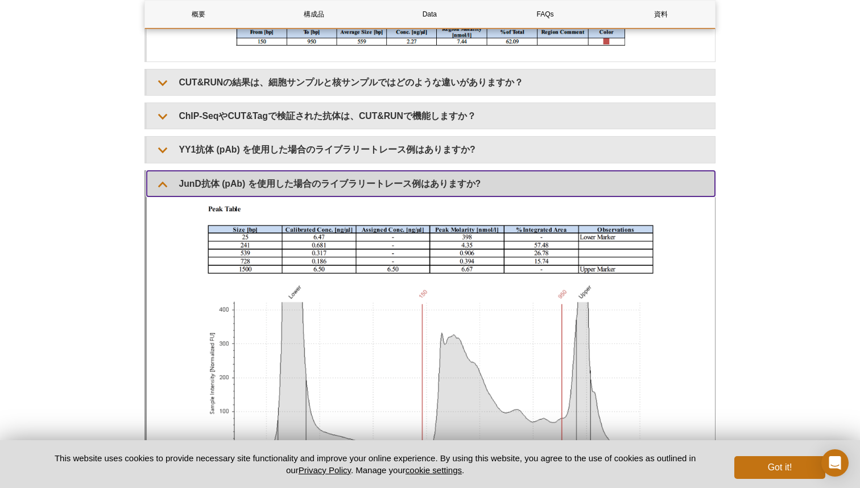
scroll to position [4426, 0]
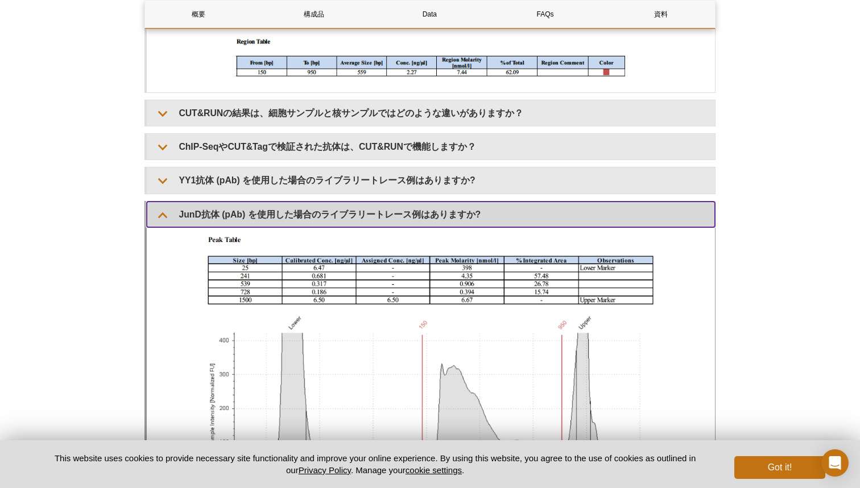
click at [373, 222] on summary "JunD抗体 (pAb) を使用した場合のライブラリートレース例はありますか?" at bounding box center [431, 214] width 568 height 26
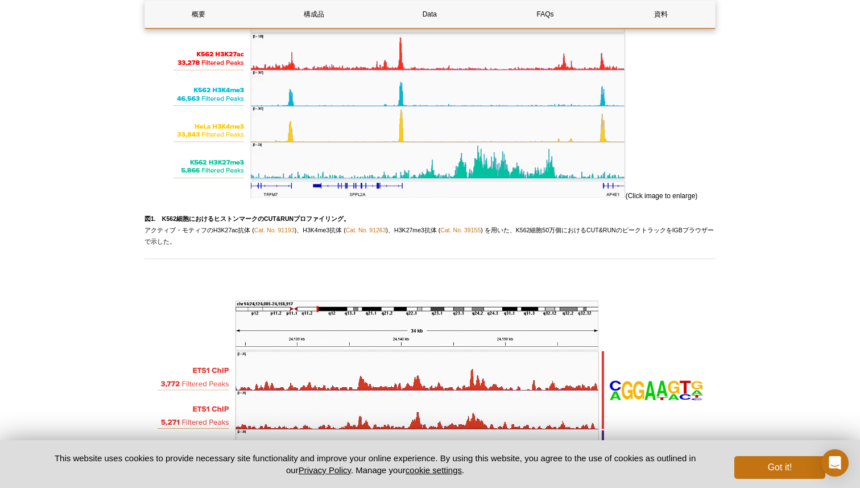
scroll to position [1123, 0]
